Goal: Browse casually

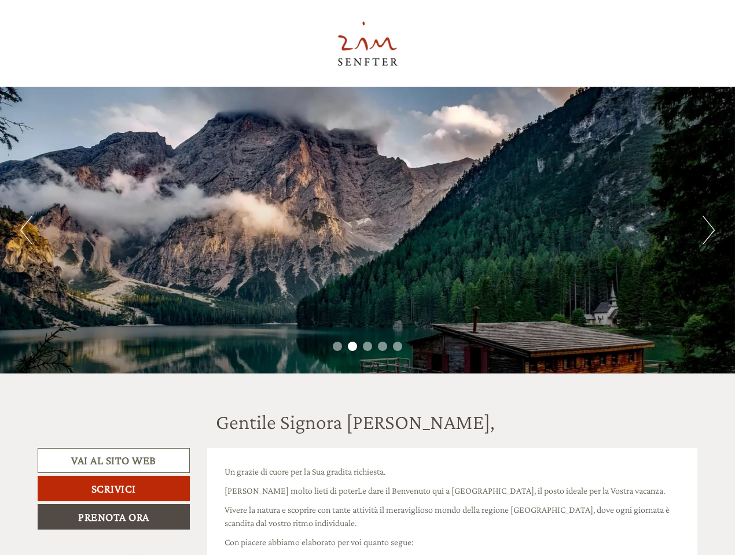
click at [367, 278] on div "Previous Next 1 2 3 4 5" at bounding box center [367, 230] width 735 height 287
click at [26, 230] on button "Previous" at bounding box center [26, 230] width 12 height 29
click at [367, 230] on div "Previous Next 1 2 3 4 5" at bounding box center [367, 230] width 735 height 287
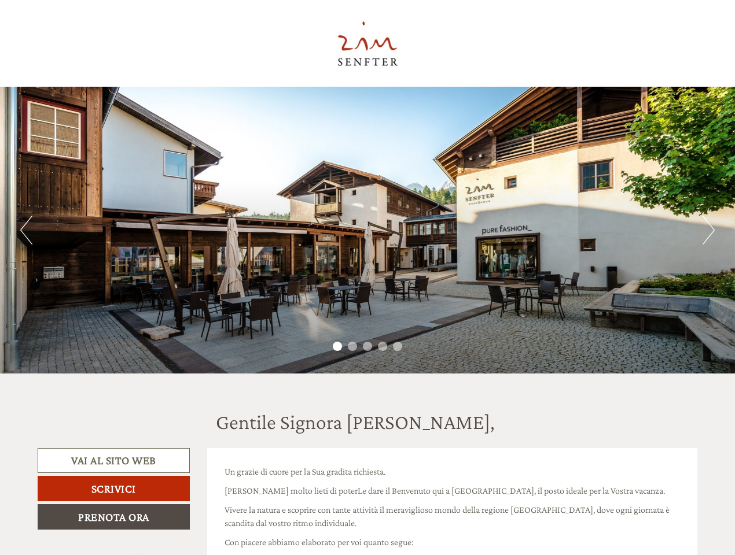
click at [708, 230] on button "Next" at bounding box center [708, 230] width 12 height 29
click at [337, 347] on li "1" at bounding box center [337, 346] width 9 height 9
click at [352, 347] on li "2" at bounding box center [352, 346] width 9 height 9
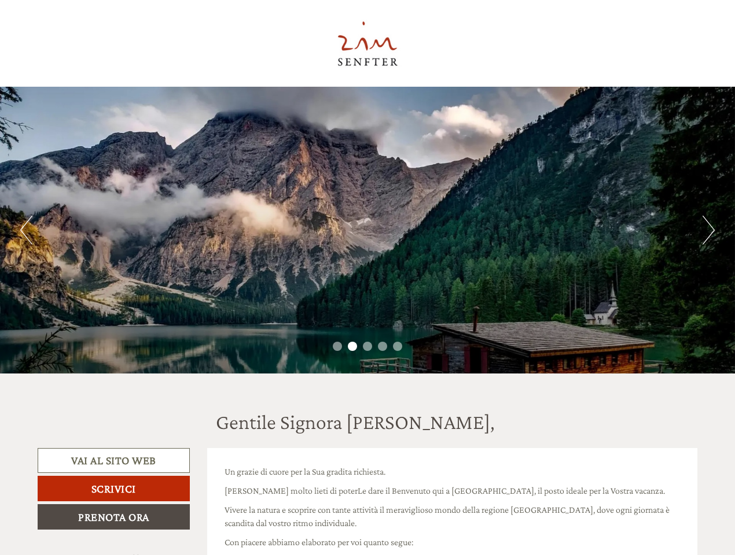
click at [367, 347] on li "3" at bounding box center [367, 346] width 9 height 9
click at [382, 347] on li "4" at bounding box center [382, 346] width 9 height 9
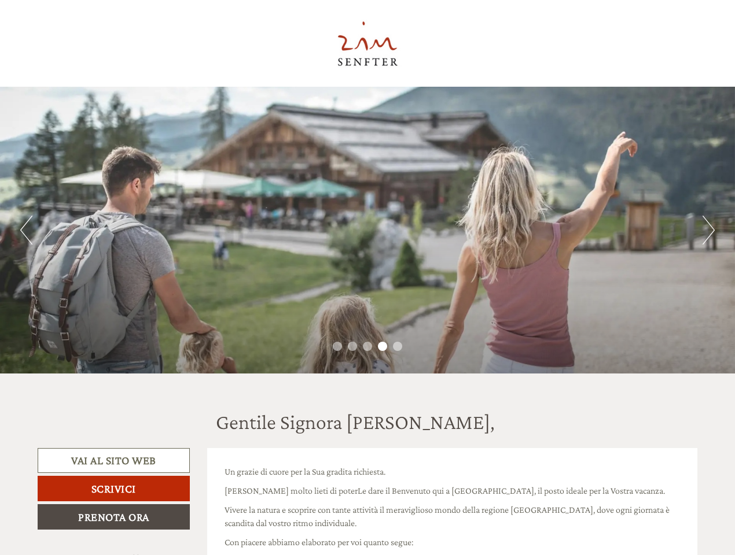
click at [398, 347] on li "5" at bounding box center [397, 346] width 9 height 9
